Goal: Information Seeking & Learning: Check status

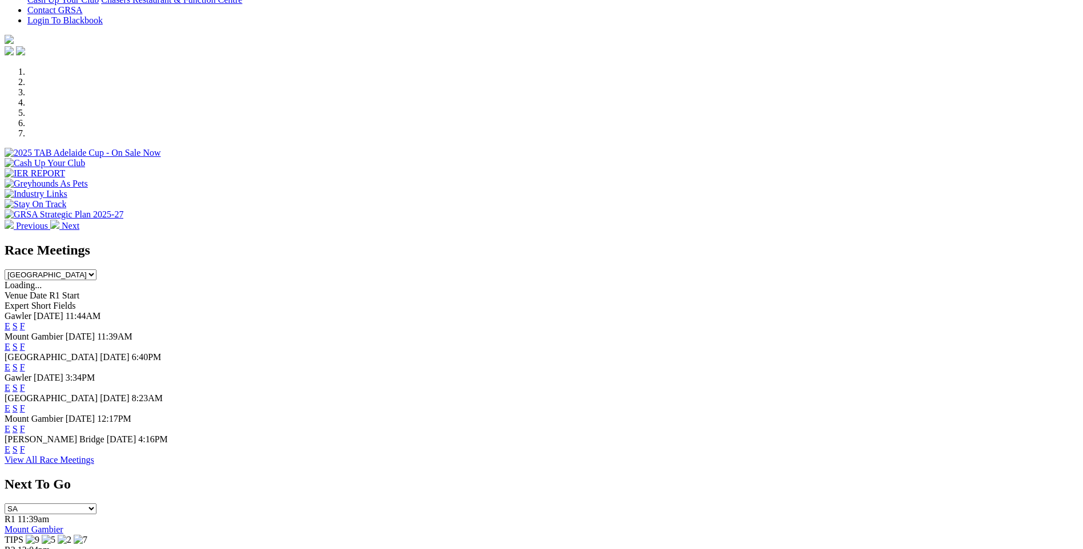
scroll to position [294, 0]
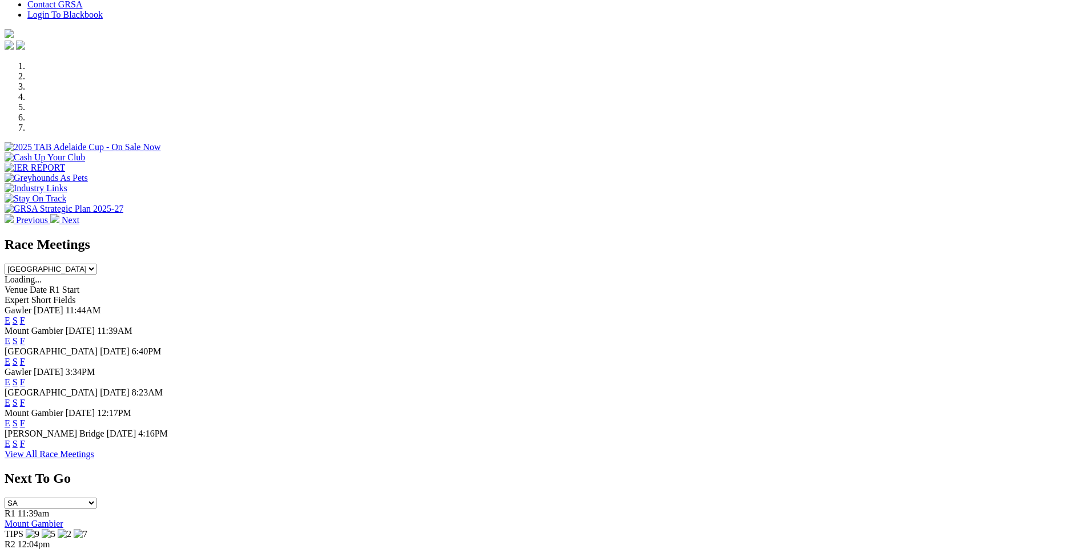
scroll to position [300, 0]
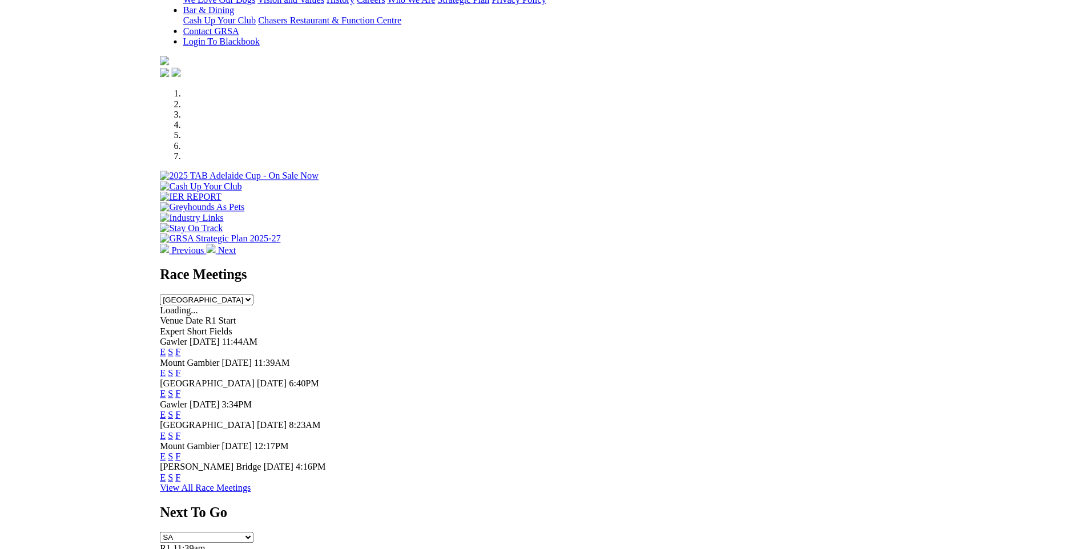
scroll to position [0, 0]
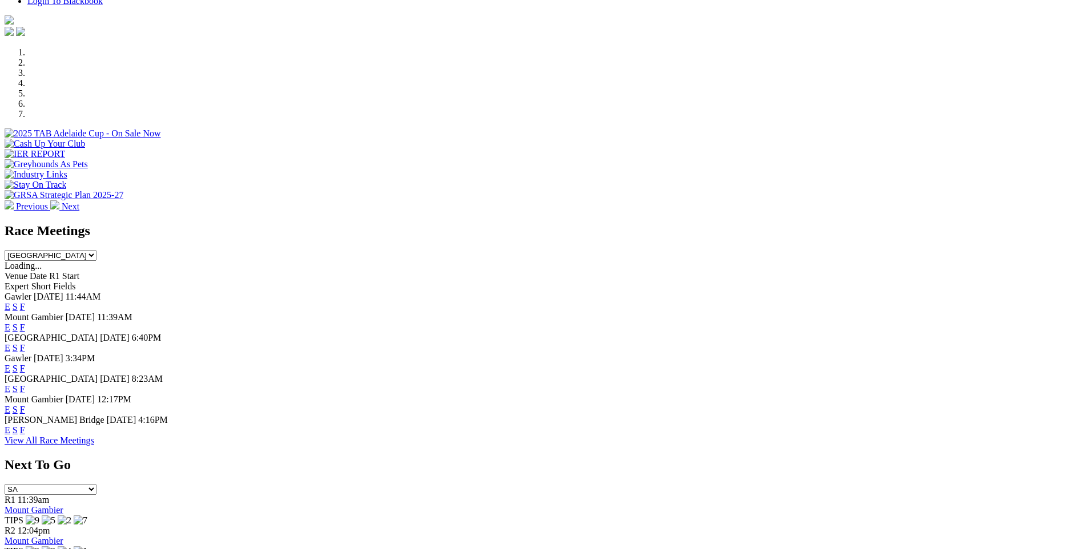
scroll to position [357, 0]
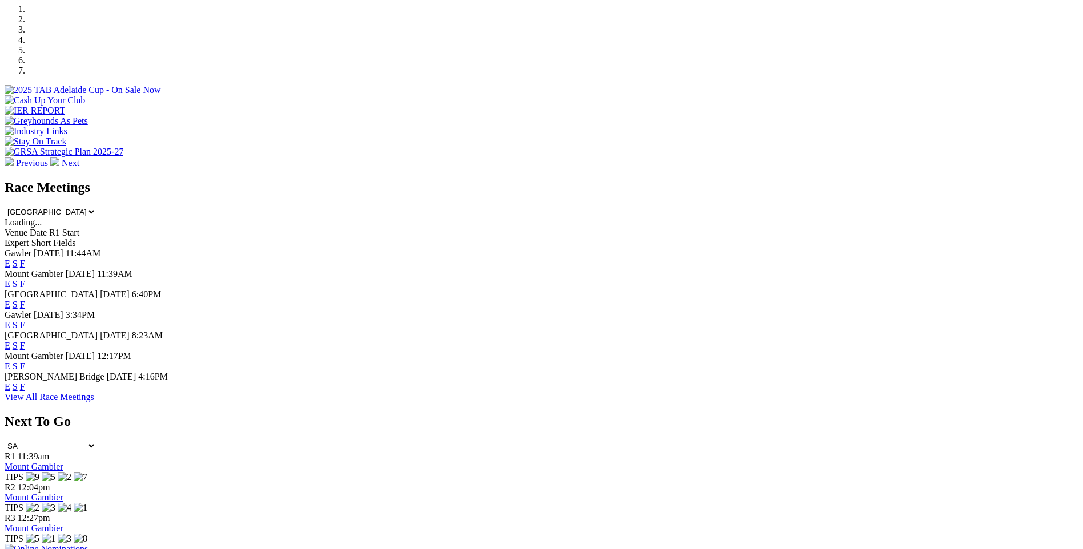
click at [25, 392] on link "F" at bounding box center [22, 387] width 5 height 10
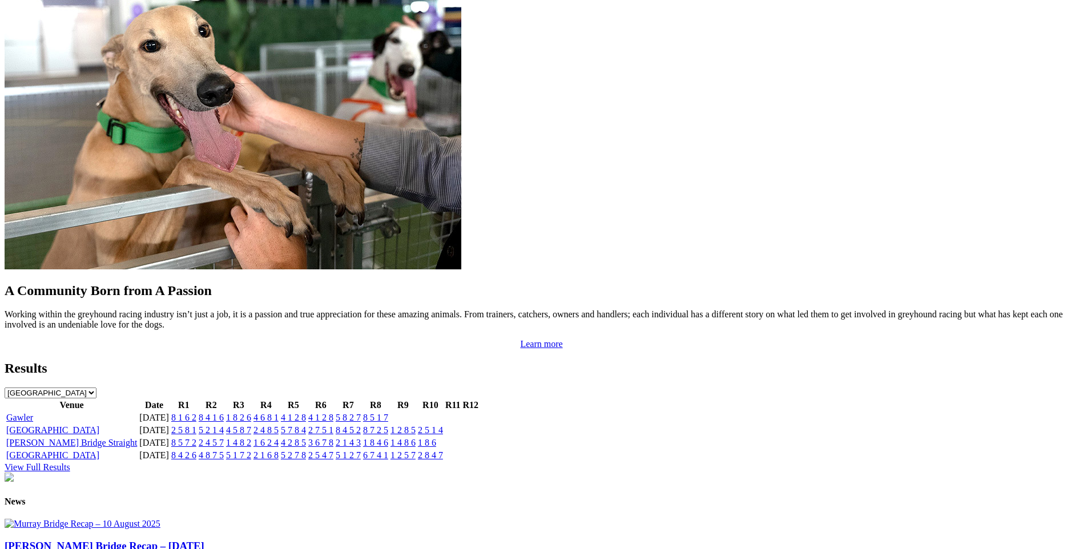
scroll to position [974, 0]
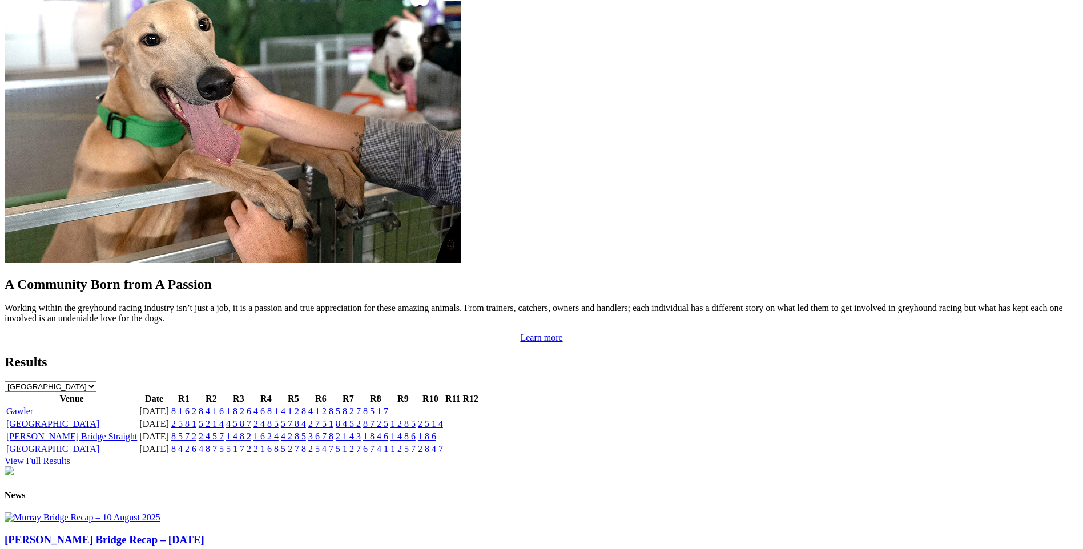
click at [196, 406] on link "8 1 6 2" at bounding box center [183, 411] width 25 height 10
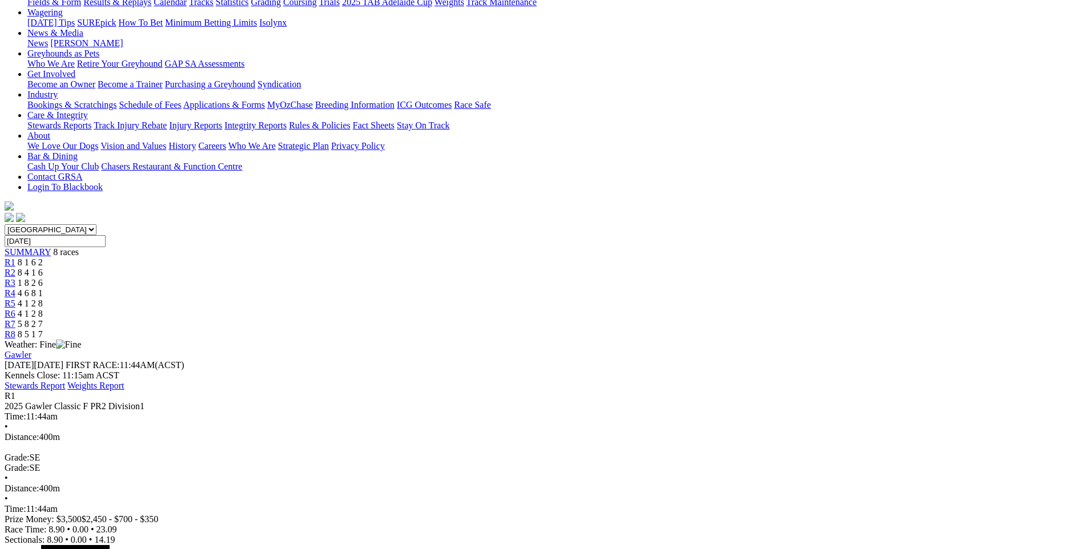
scroll to position [147, 0]
click at [43, 269] on span "8 4 1 6" at bounding box center [30, 274] width 25 height 10
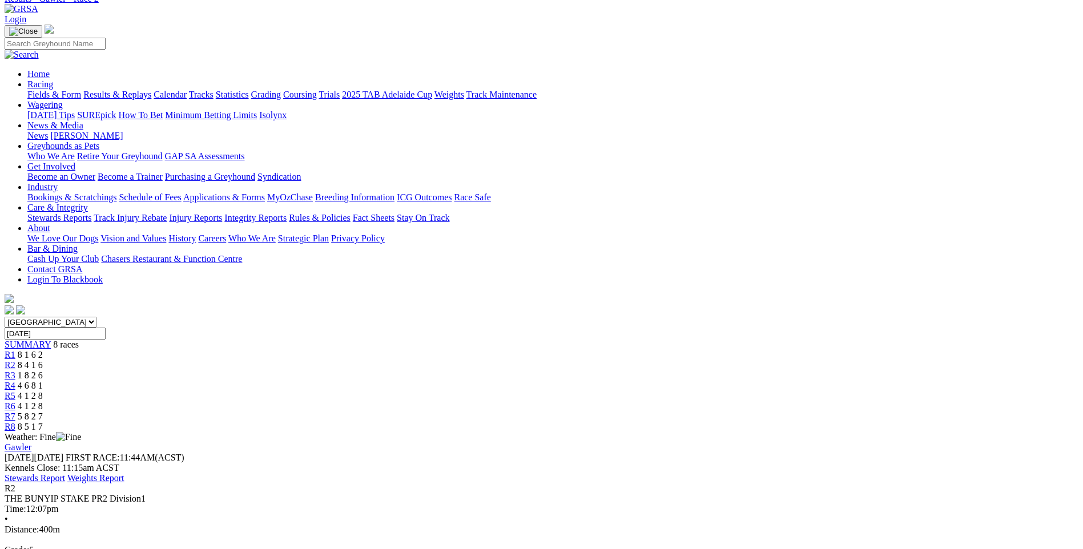
scroll to position [30, 0]
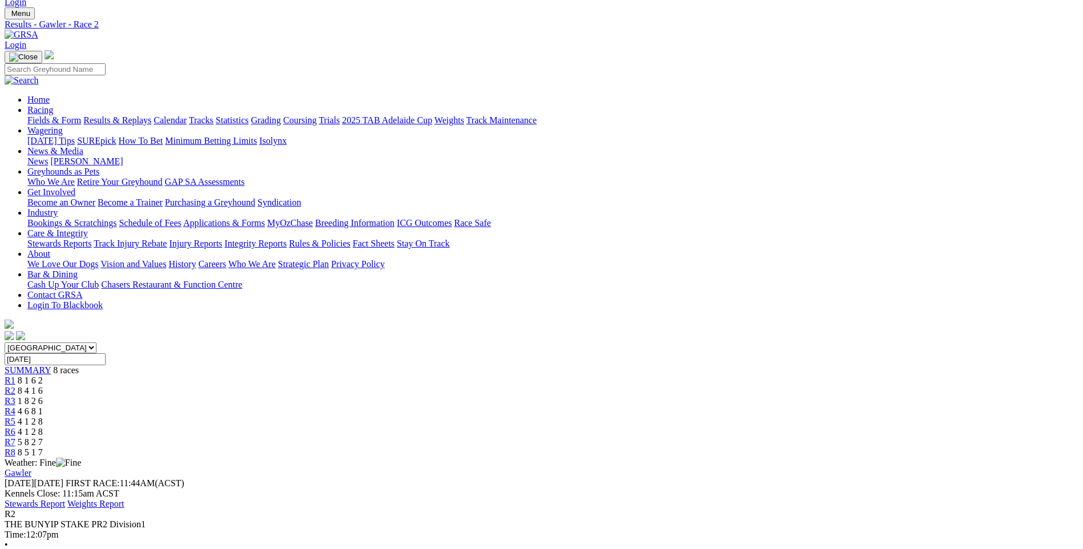
click at [43, 396] on span "1 8 2 6" at bounding box center [30, 401] width 25 height 10
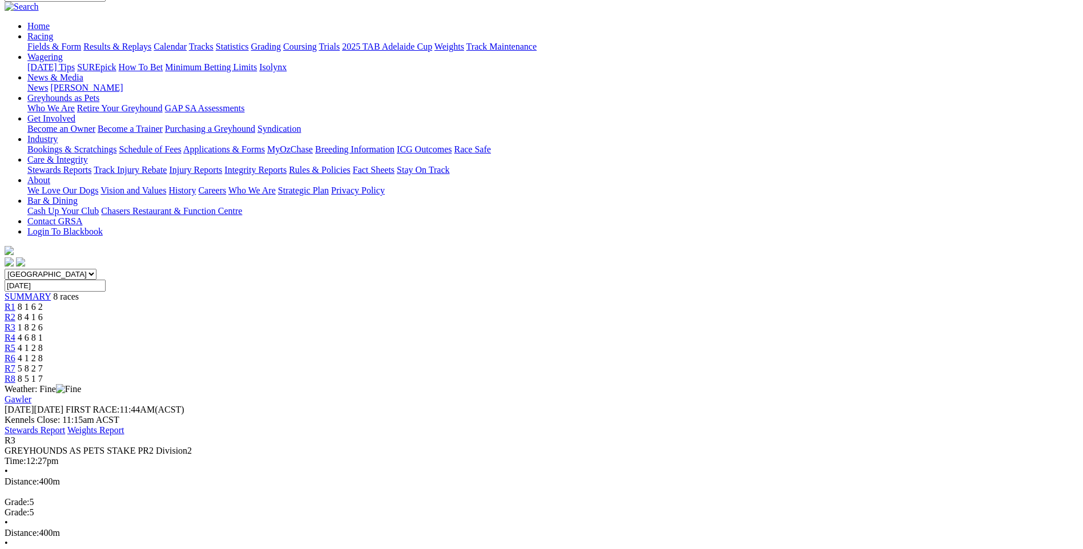
scroll to position [103, 0]
click at [563, 333] on div "R4 4 6 8 1" at bounding box center [542, 338] width 1074 height 10
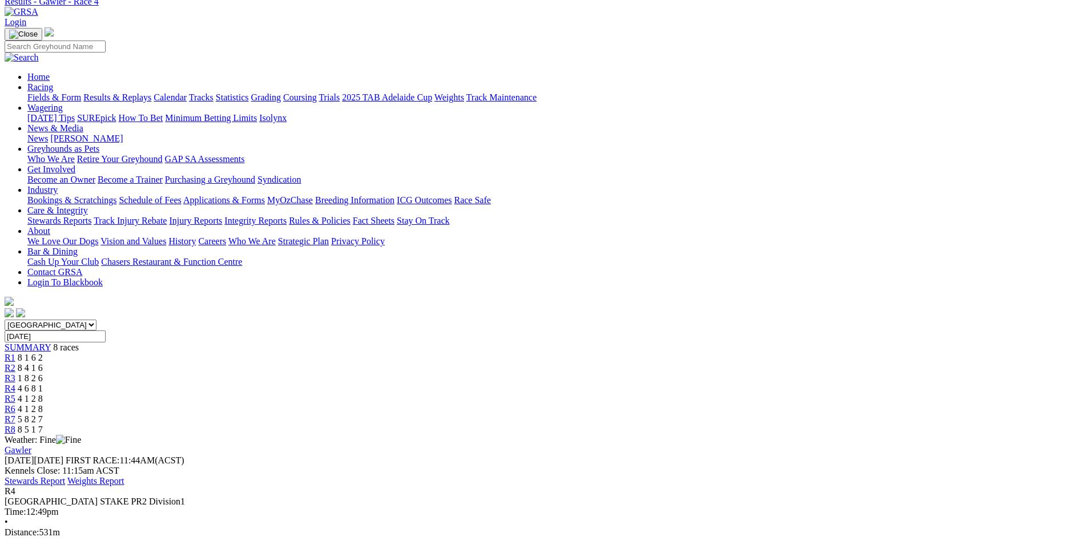
scroll to position [51, 0]
click at [612, 395] on div "R5 4 1 2 8" at bounding box center [542, 400] width 1074 height 10
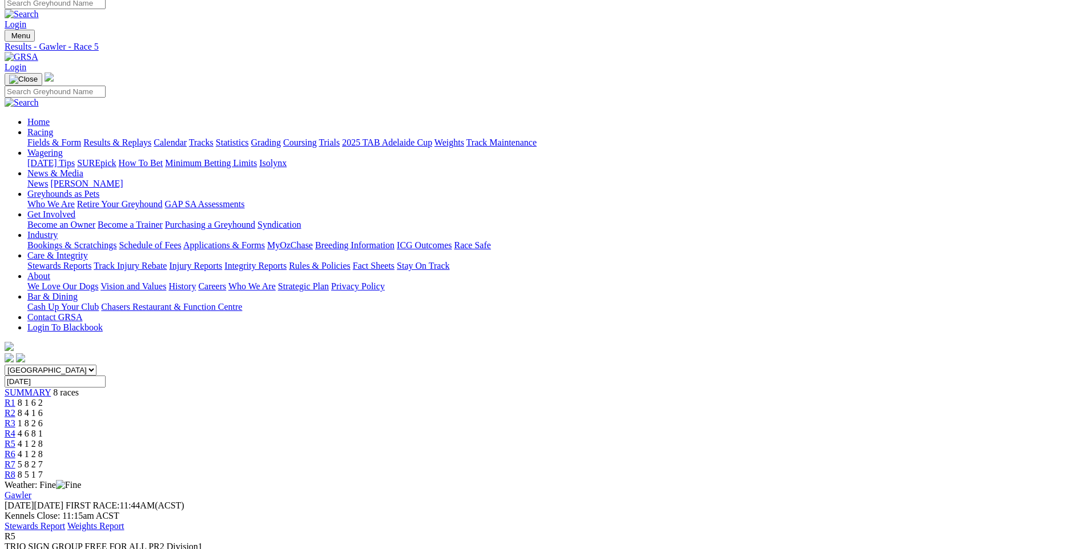
scroll to position [2, 0]
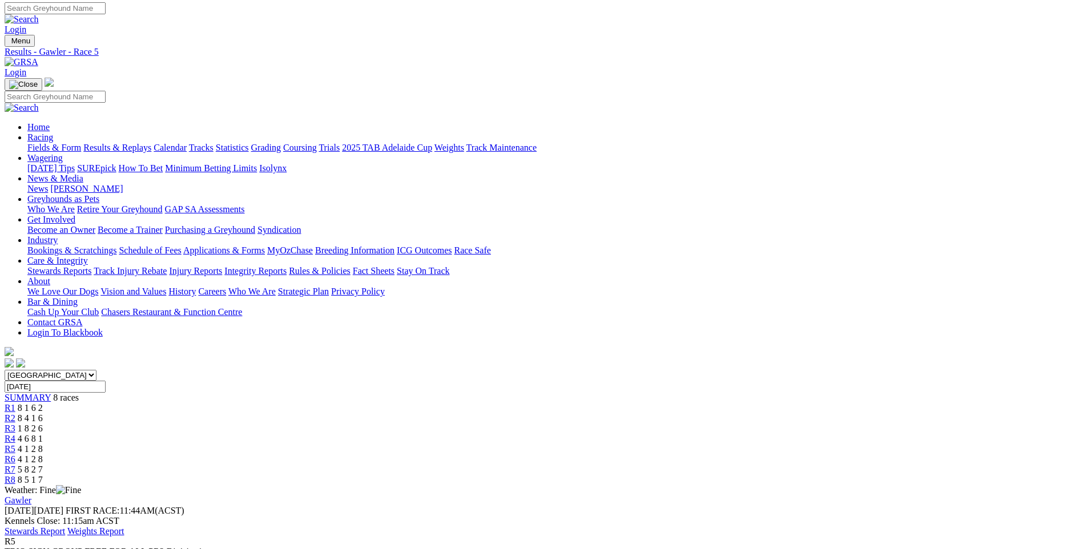
click at [15, 454] on span "R6" at bounding box center [10, 459] width 11 height 10
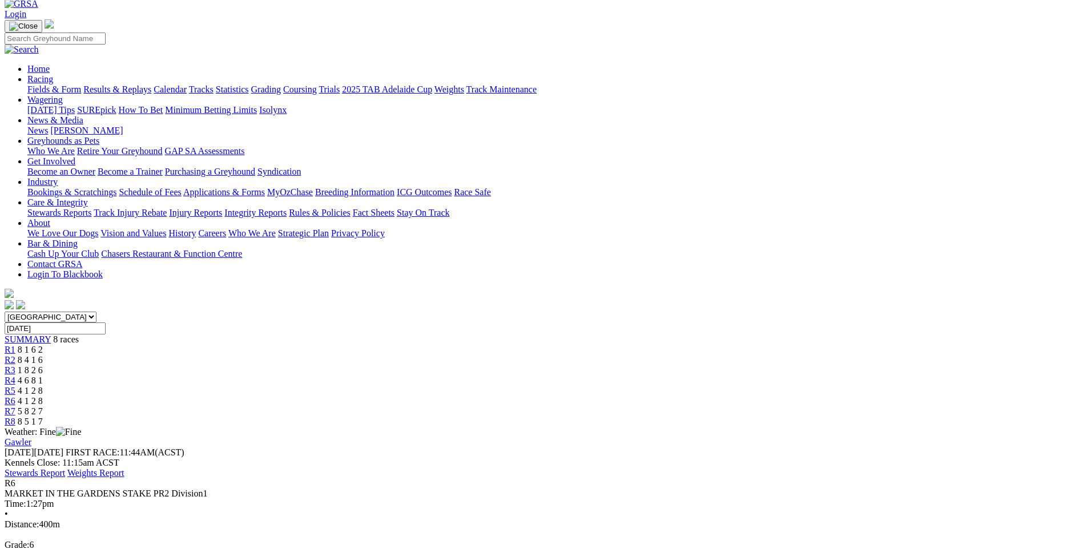
scroll to position [59, 0]
click at [15, 408] on link "R7" at bounding box center [10, 413] width 11 height 10
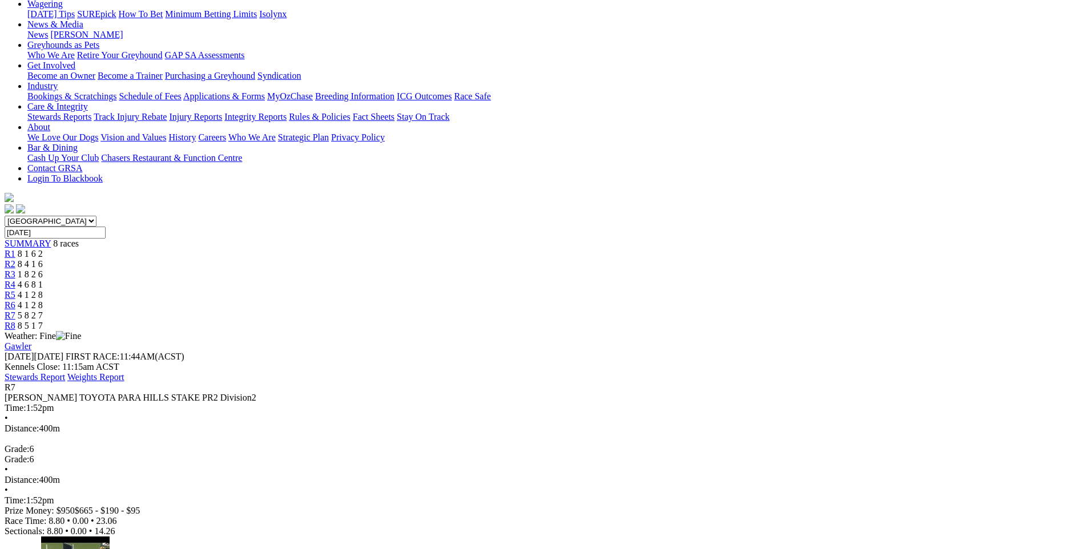
scroll to position [152, 0]
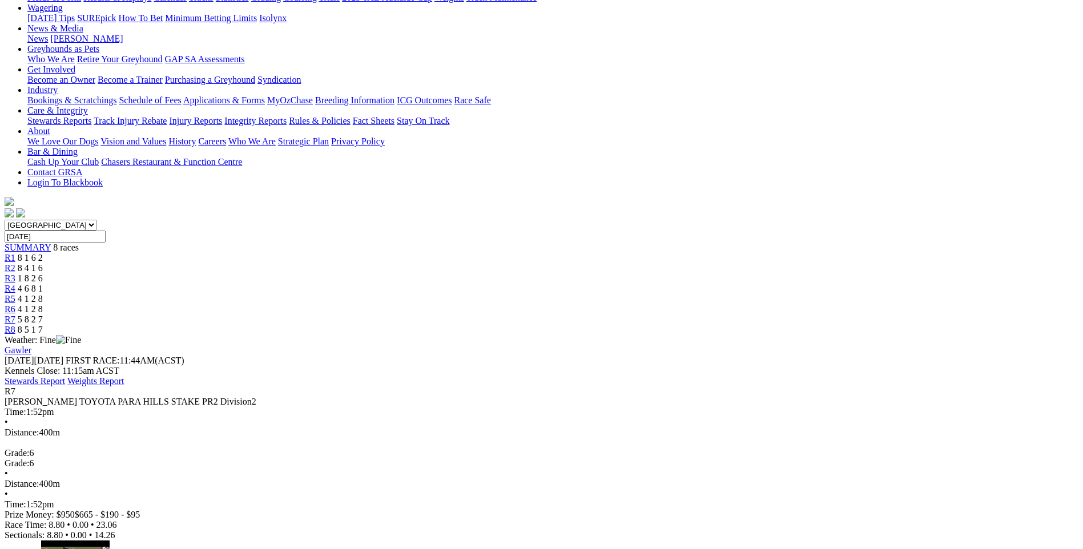
click at [854, 325] on div "R8 8 5 1 7" at bounding box center [542, 330] width 1074 height 10
